Goal: Task Accomplishment & Management: Complete application form

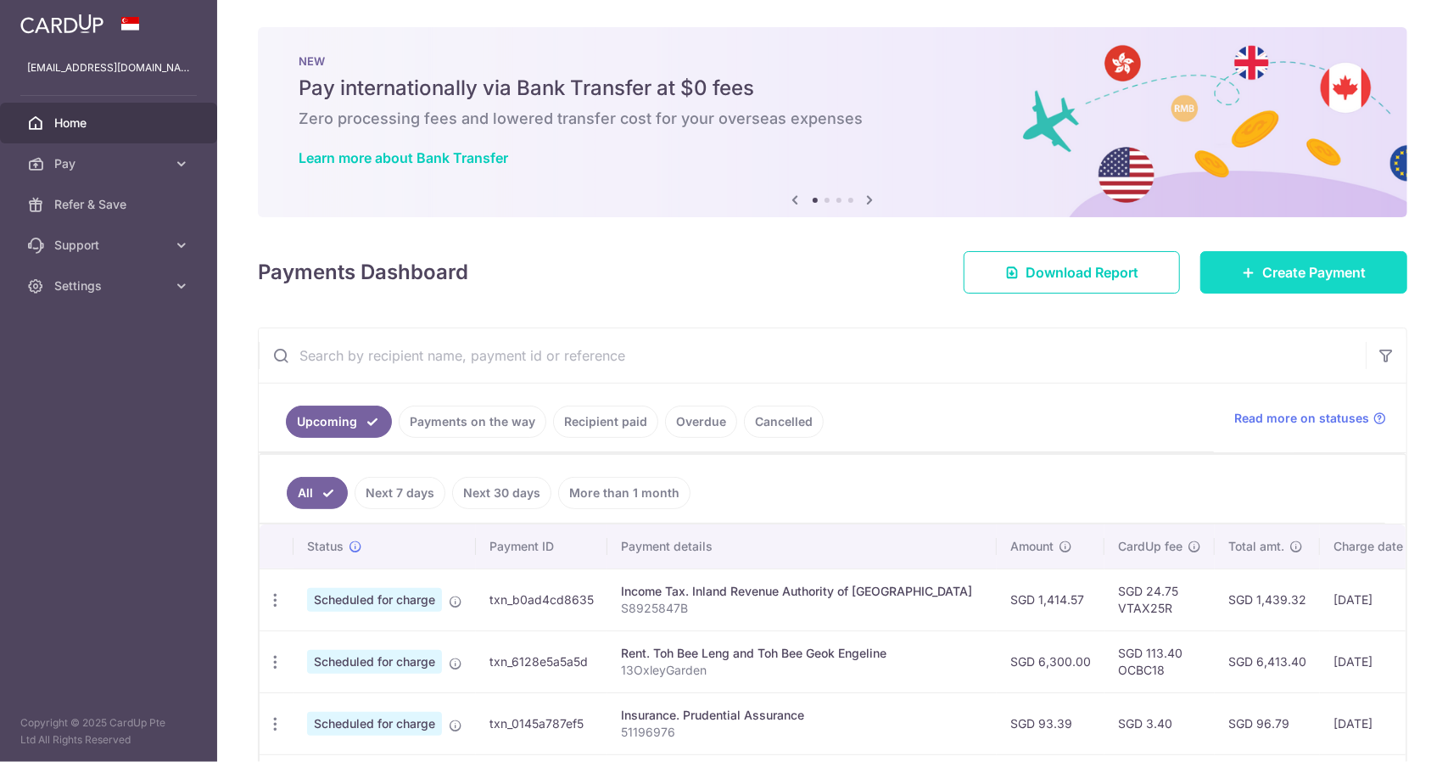
click at [1242, 277] on icon at bounding box center [1249, 272] width 14 height 14
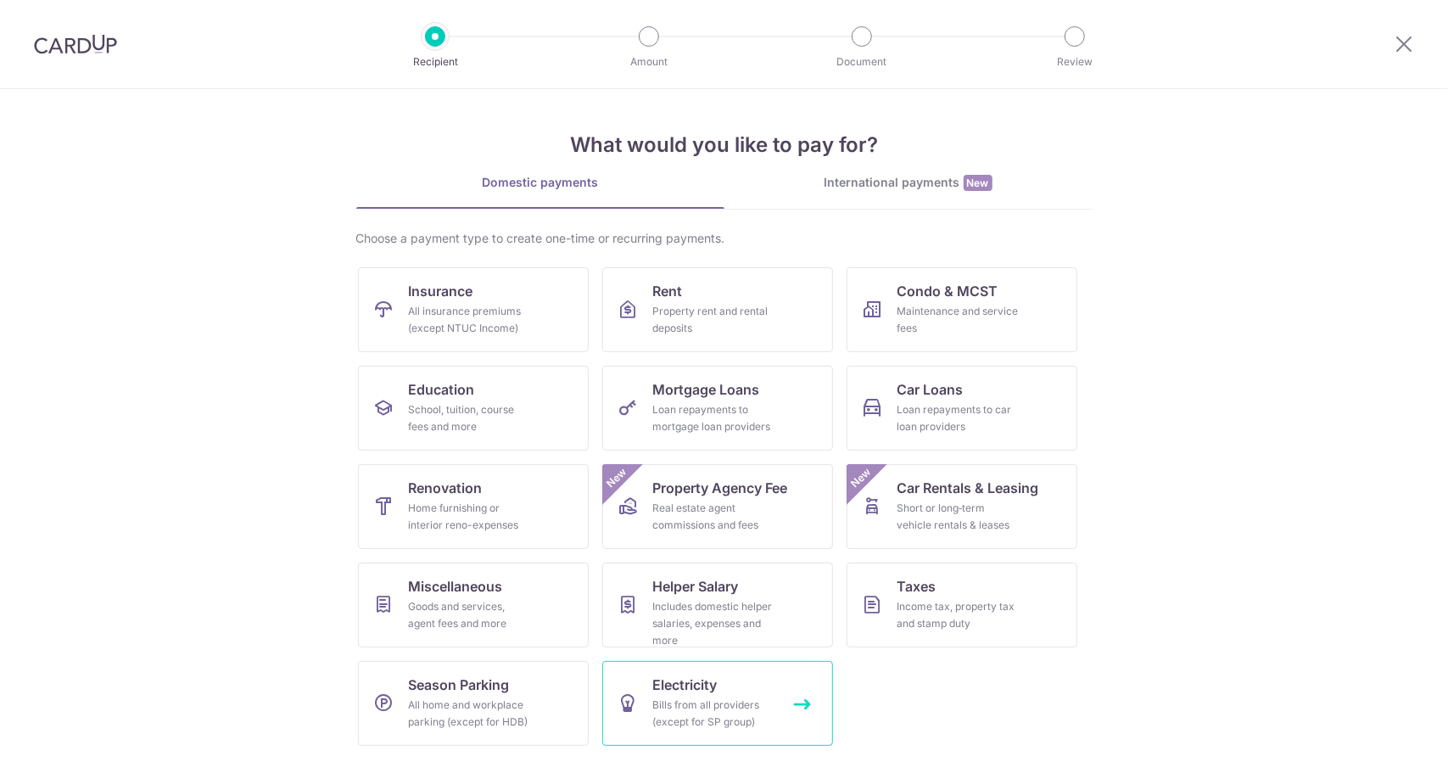
click at [758, 720] on div "Bills from all providers (except for SP group)" at bounding box center [714, 713] width 122 height 34
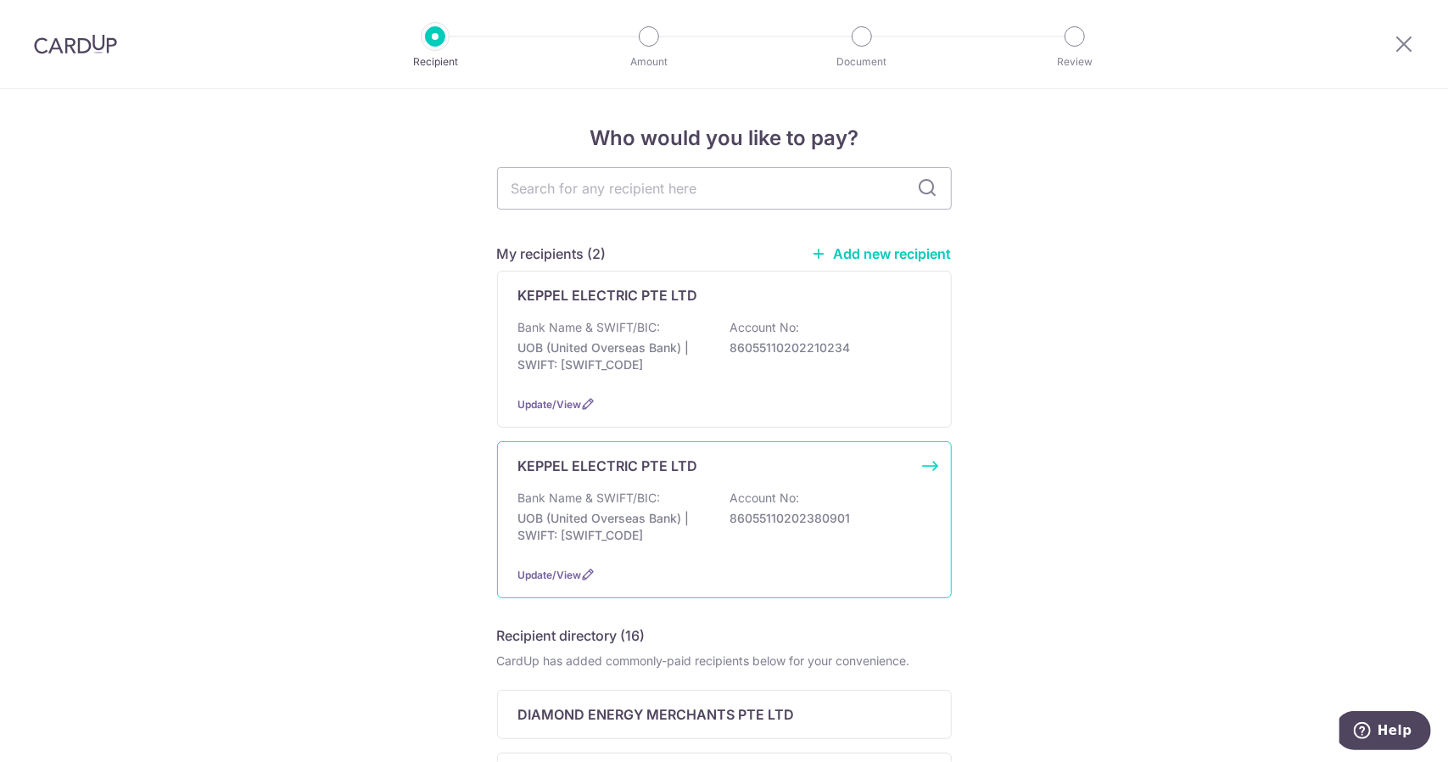
click at [762, 479] on div "KEPPEL ELECTRIC PTE LTD Bank Name & SWIFT/BIC: UOB (United Overseas Bank) | SWI…" at bounding box center [724, 519] width 455 height 157
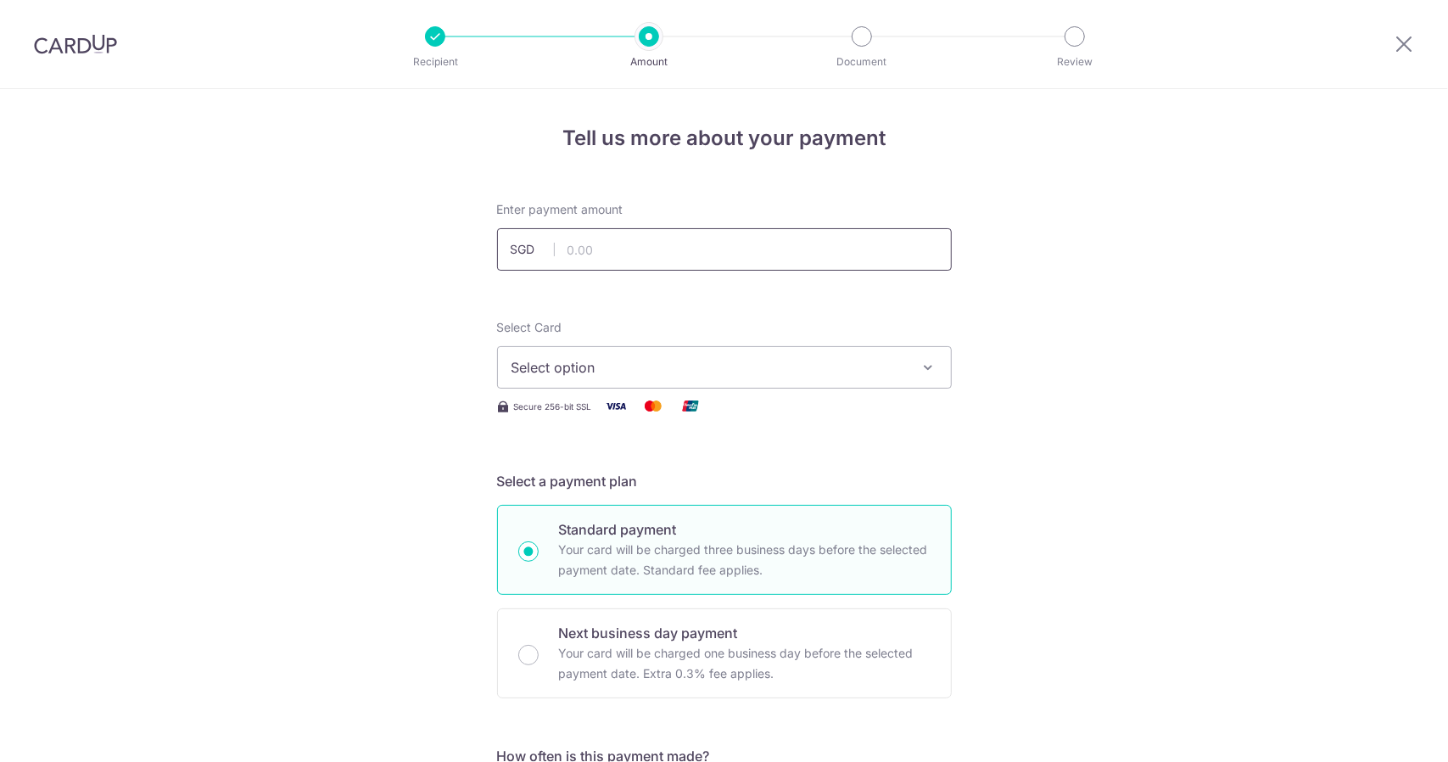
click at [687, 253] on input "text" at bounding box center [724, 249] width 455 height 42
type input "78.31"
click at [589, 349] on button "Select option" at bounding box center [724, 367] width 455 height 42
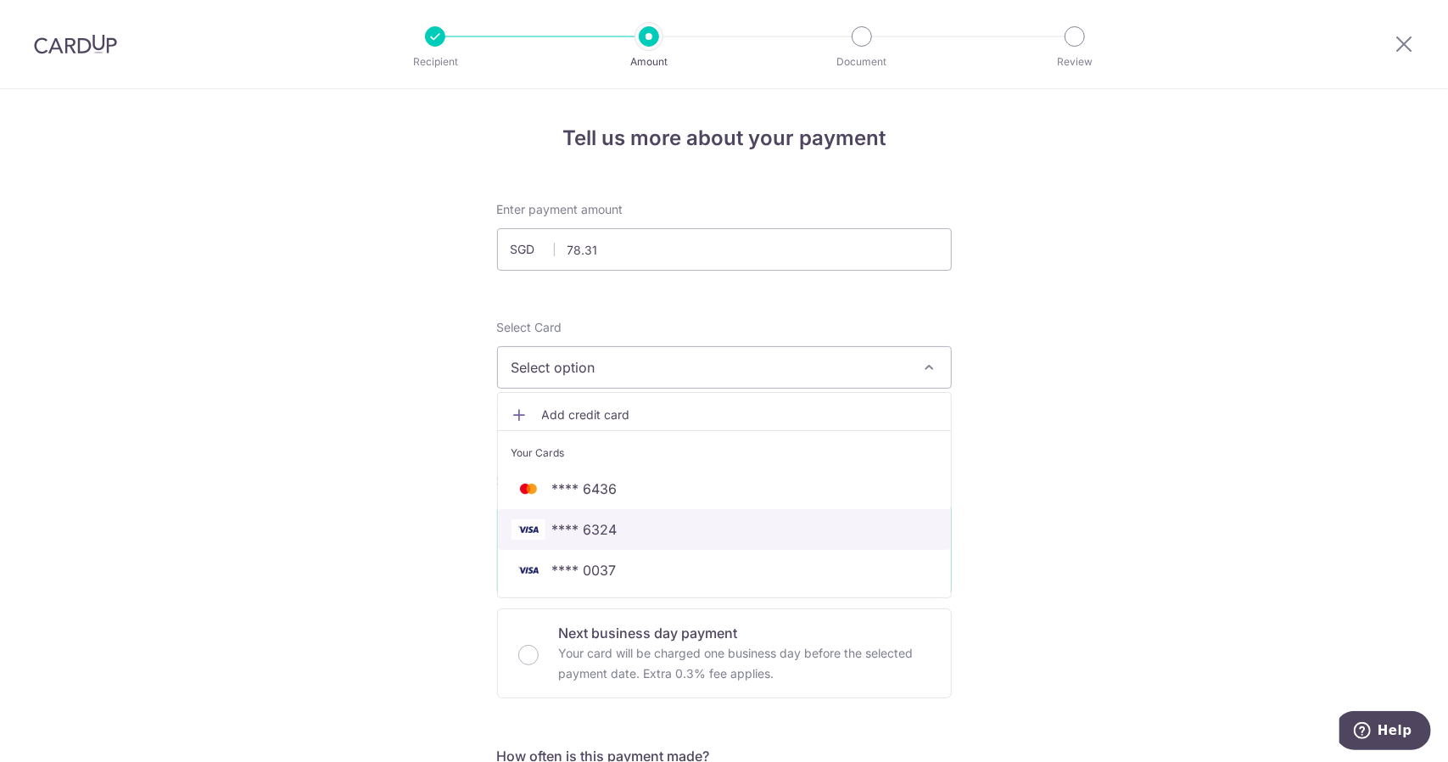
click at [590, 532] on span "**** 6324" at bounding box center [584, 529] width 65 height 20
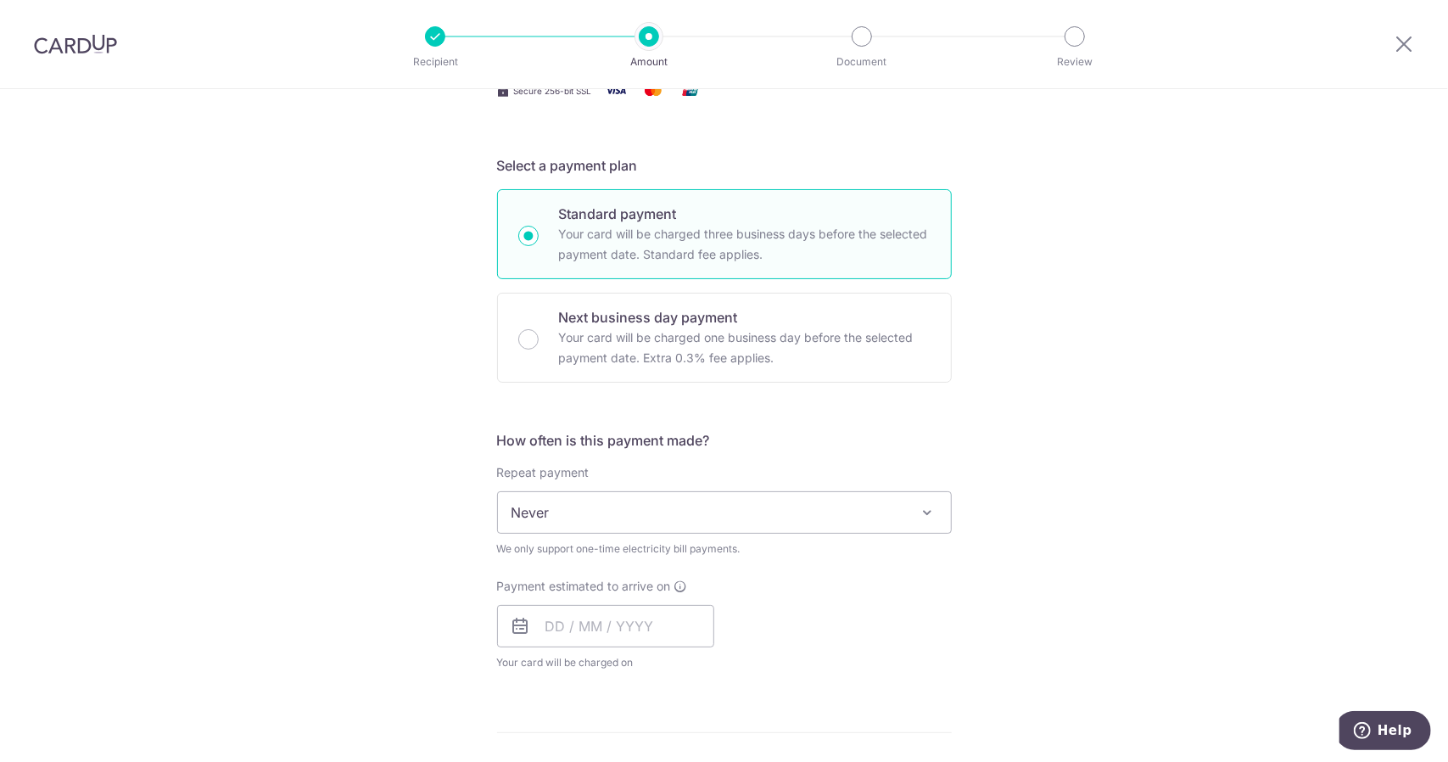
scroll to position [339, 0]
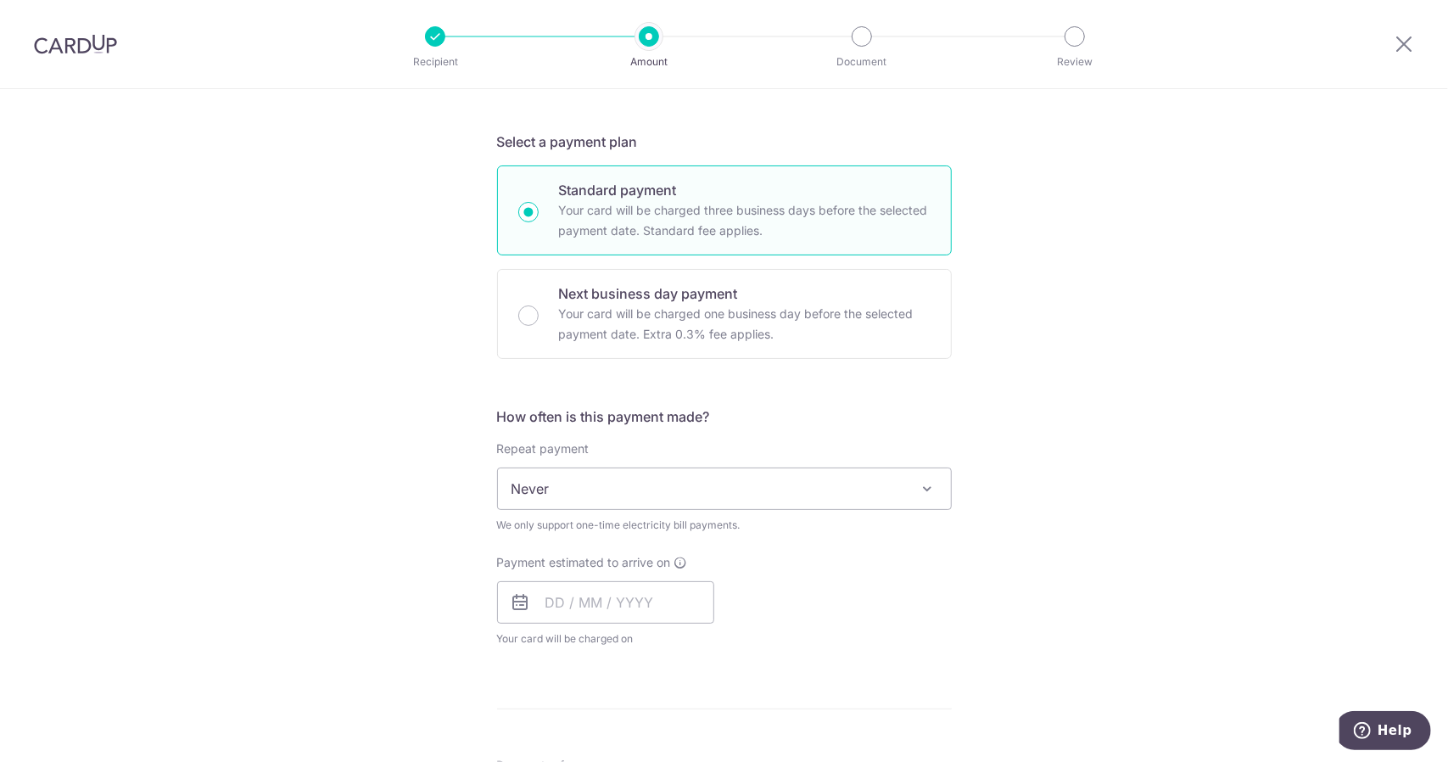
click at [582, 490] on span "Never" at bounding box center [724, 488] width 453 height 41
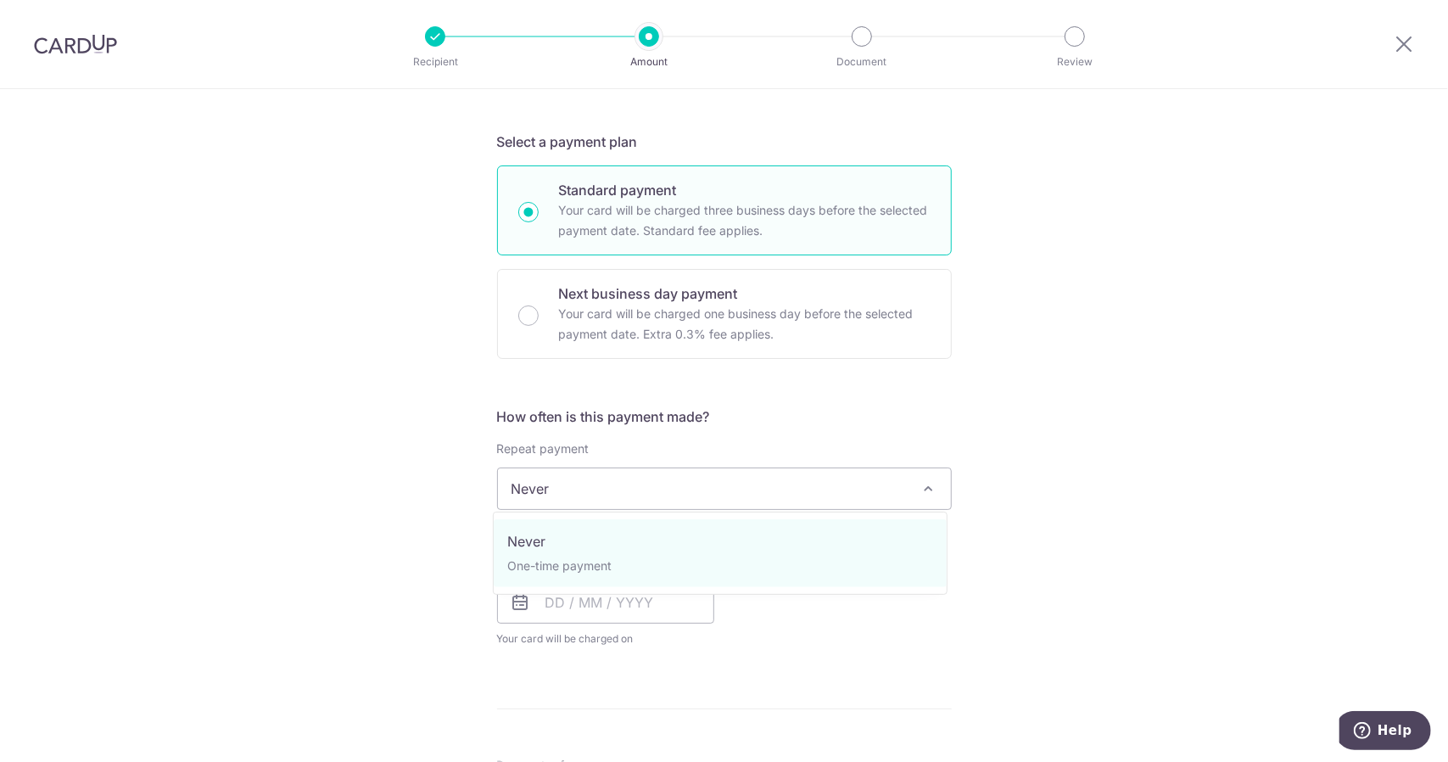
click at [1194, 406] on div "Tell us more about your payment Enter payment amount SGD 78.31 78.31 Select Car…" at bounding box center [724, 563] width 1448 height 1627
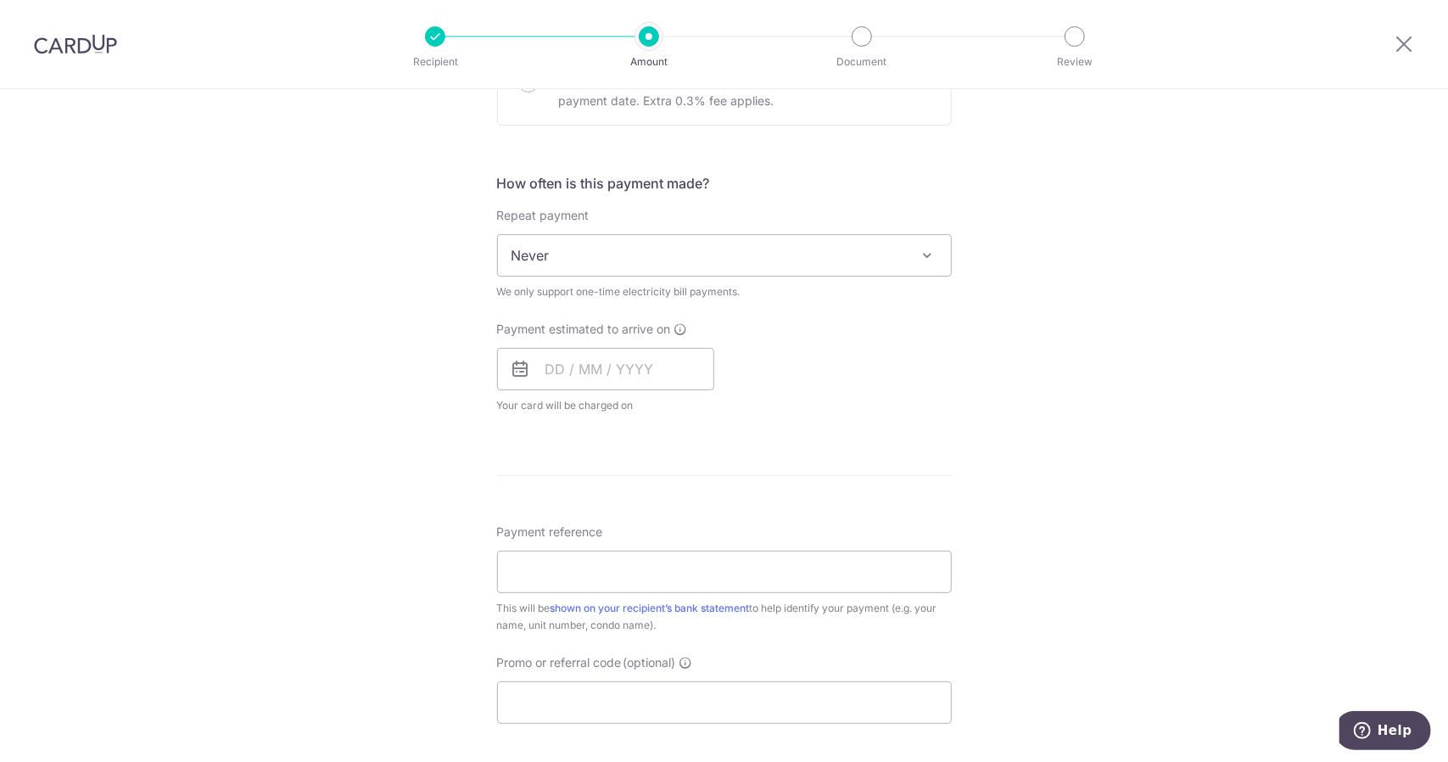
scroll to position [594, 0]
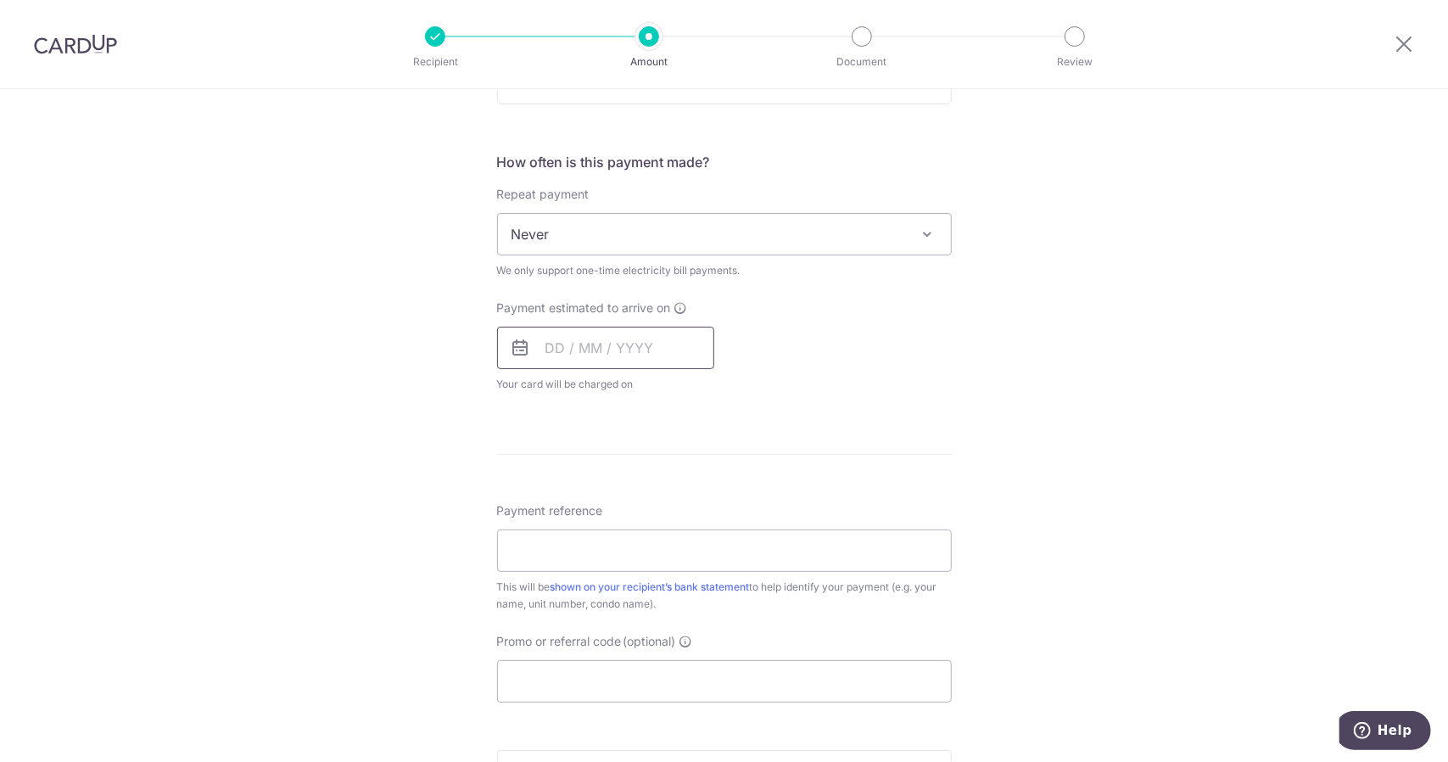
click at [533, 341] on input "text" at bounding box center [605, 347] width 217 height 42
click at [592, 565] on link "21" at bounding box center [599, 569] width 27 height 27
type input "21/10/2025"
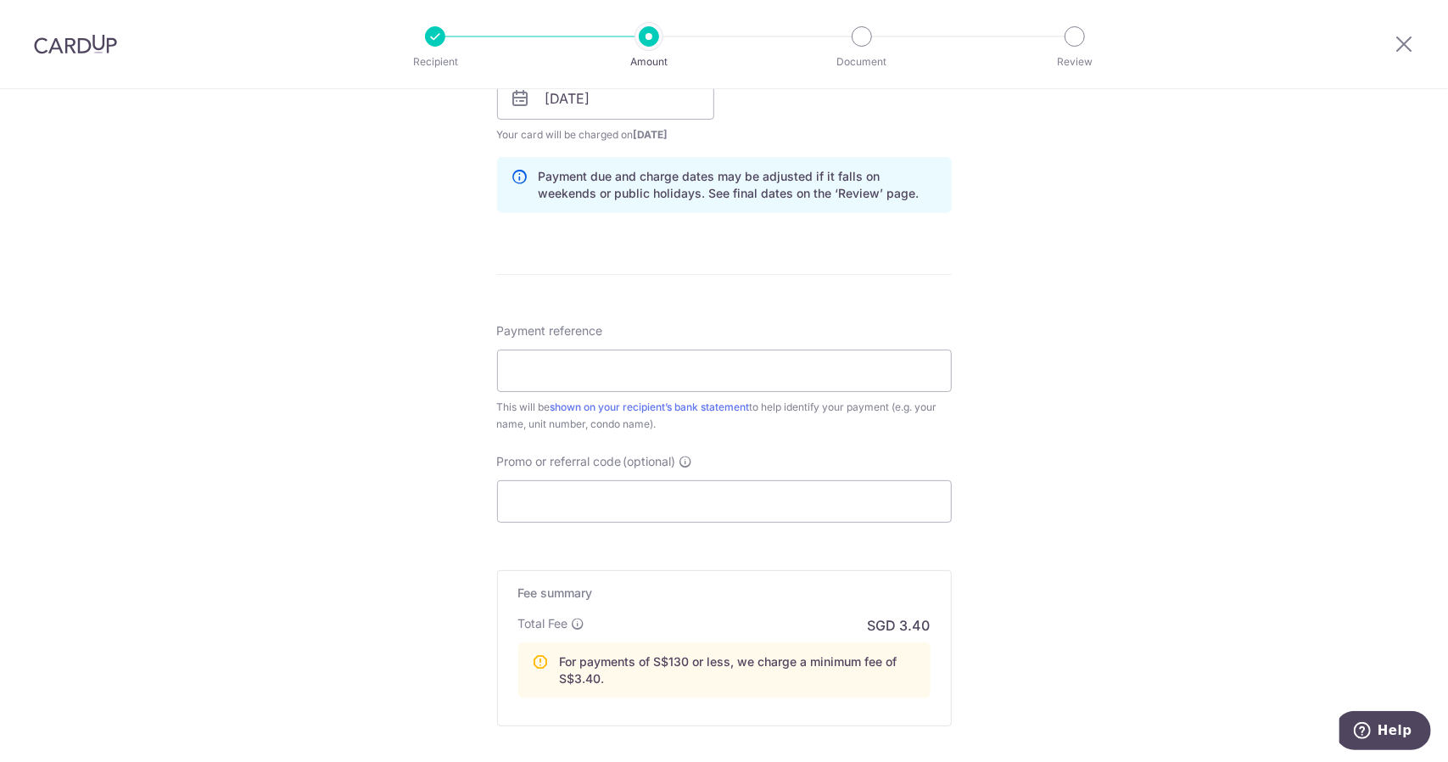
scroll to position [848, 0]
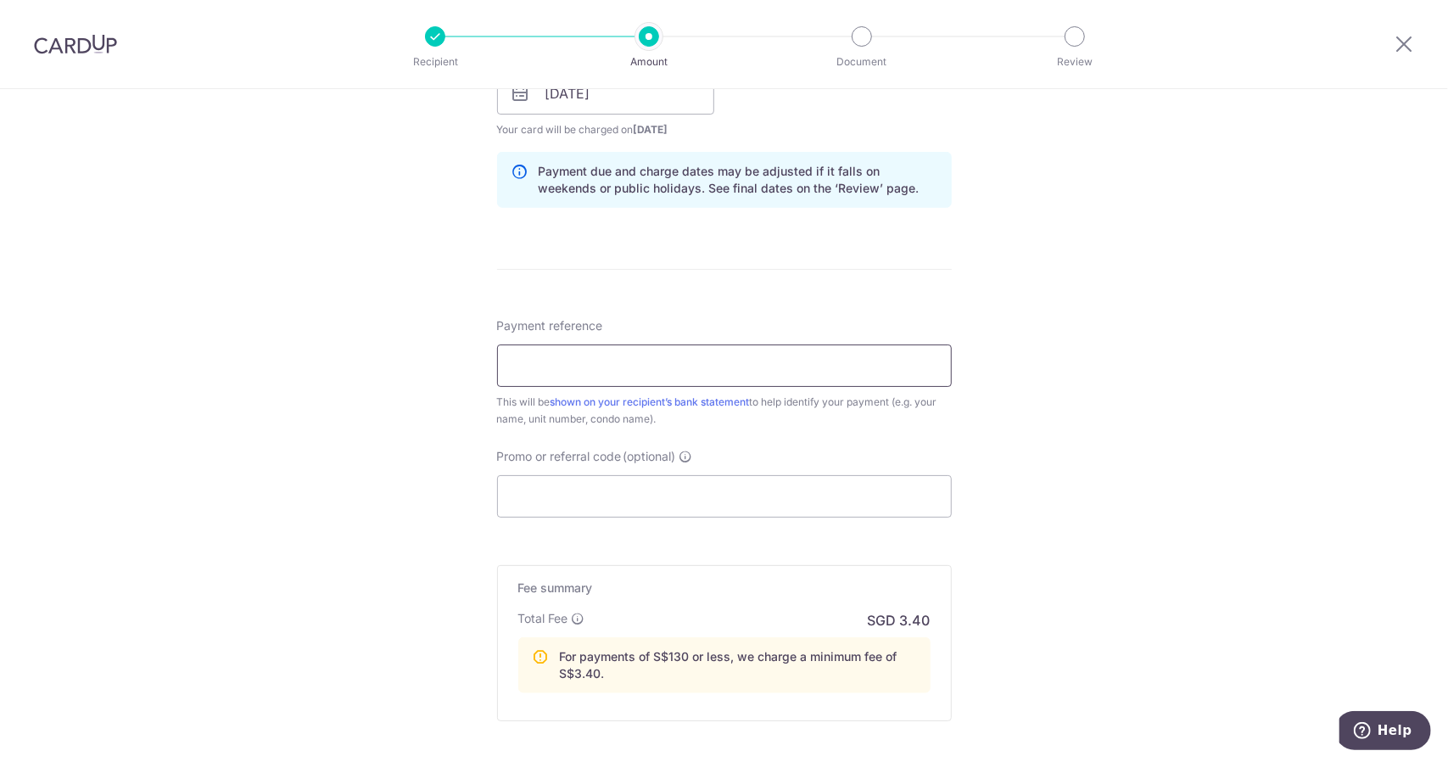
drag, startPoint x: 626, startPoint y: 360, endPoint x: 575, endPoint y: 349, distance: 52.2
click at [626, 360] on input "Payment reference" at bounding box center [724, 365] width 455 height 42
paste input "K202380901"
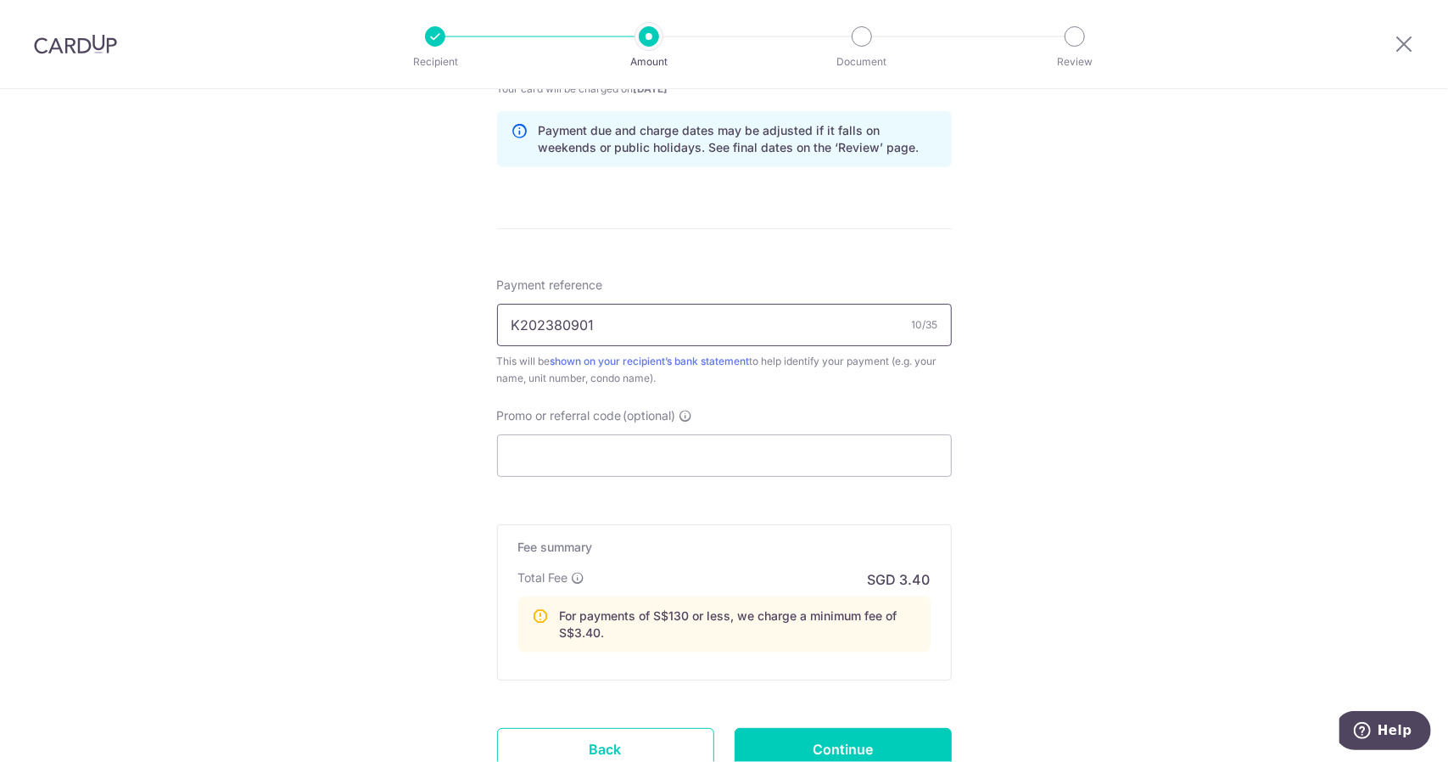
scroll to position [1019, 0]
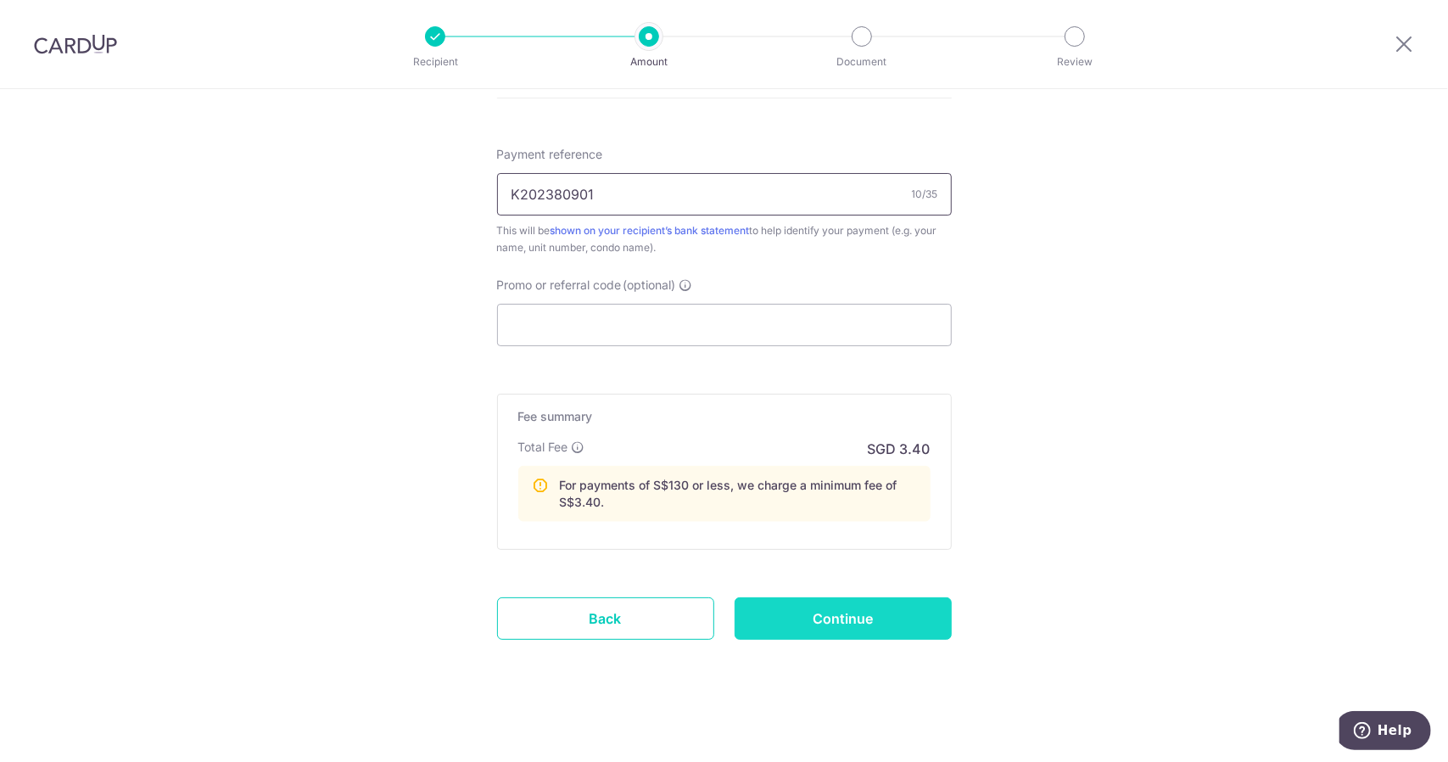
type input "K202380901"
click at [826, 619] on input "Continue" at bounding box center [842, 618] width 217 height 42
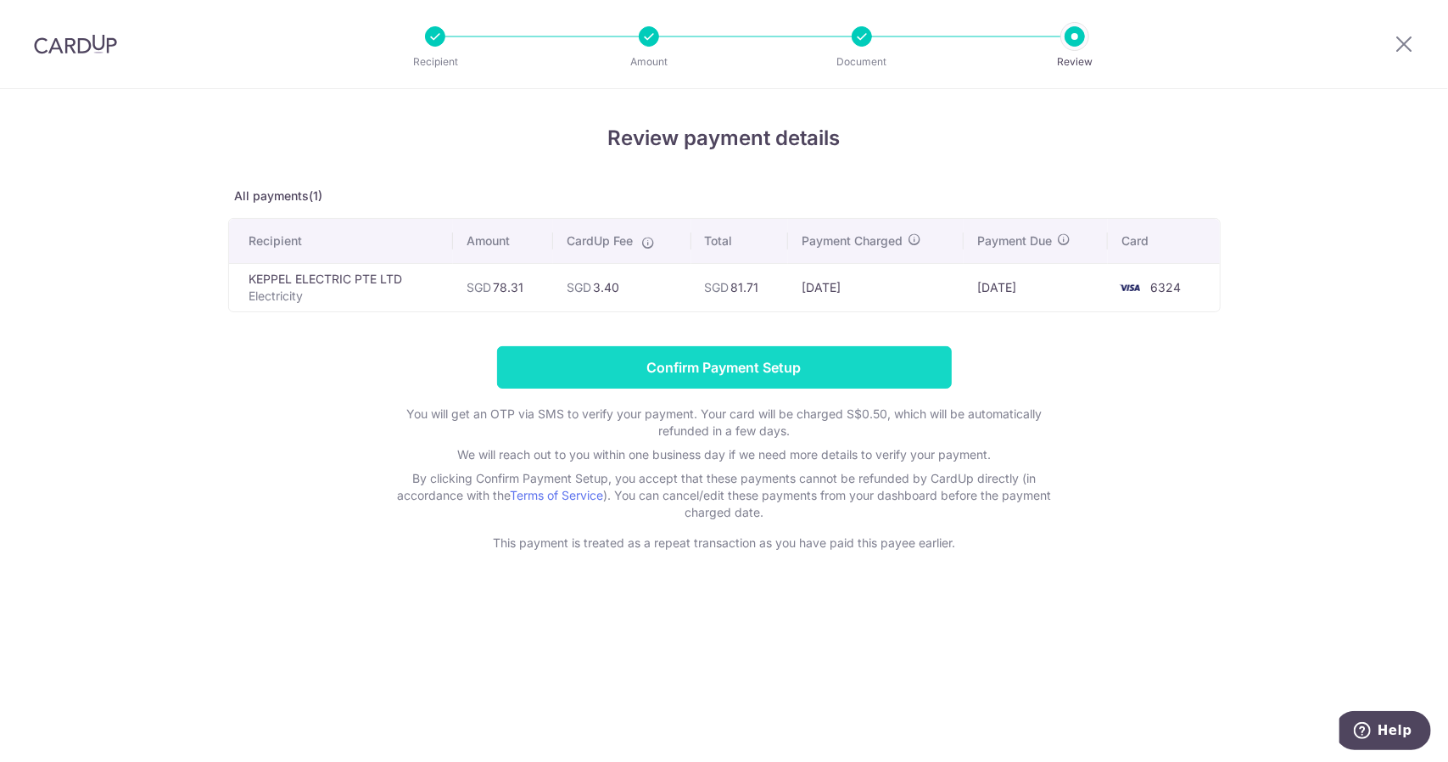
click at [688, 371] on input "Confirm Payment Setup" at bounding box center [724, 367] width 455 height 42
